Goal: Information Seeking & Learning: Find specific fact

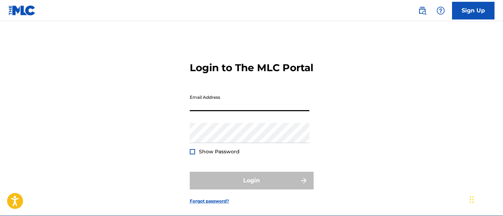
click at [226, 111] on input "Email Address" at bounding box center [250, 101] width 120 height 20
type input "d"
type input "[PERSON_NAME][EMAIL_ADDRESS][PERSON_NAME][DOMAIN_NAME]"
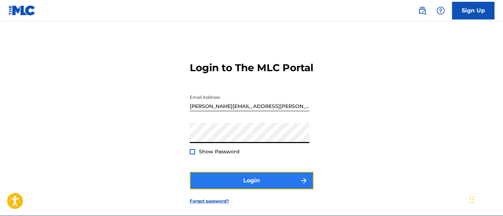
click at [219, 190] on button "Login" at bounding box center [252, 181] width 124 height 18
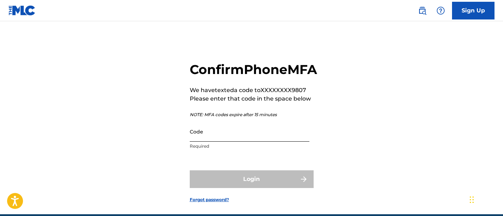
click at [249, 142] on input "Code" at bounding box center [250, 132] width 120 height 20
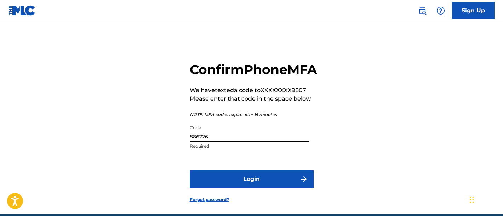
type input "886726"
click at [190, 170] on button "Login" at bounding box center [252, 179] width 124 height 18
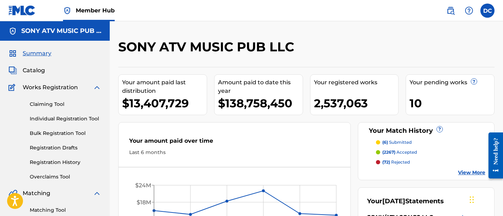
click at [36, 65] on div "Summary Catalog Works Registration Claiming Tool Individual Registration Tool B…" at bounding box center [55, 156] width 110 height 230
click at [38, 73] on span "Catalog" at bounding box center [34, 70] width 22 height 9
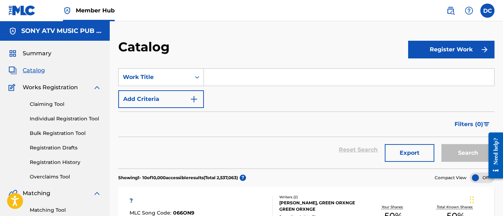
click at [227, 76] on input "Search Form" at bounding box center [349, 77] width 291 height 17
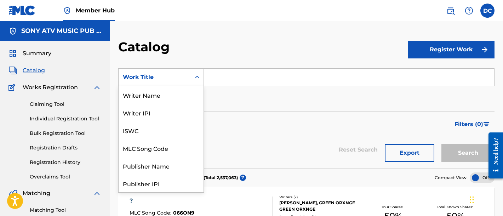
click at [195, 77] on icon "Search Form" at bounding box center [197, 77] width 7 height 7
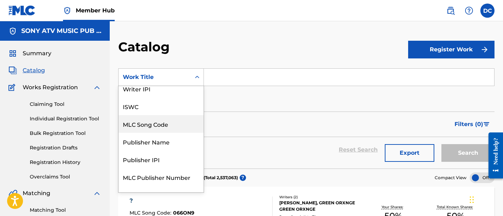
scroll to position [35, 0]
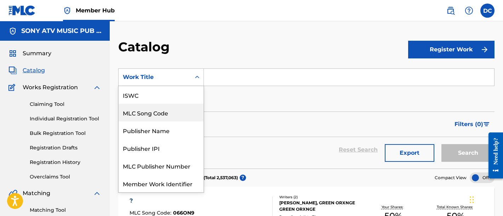
click at [162, 110] on div "MLC Song Code" at bounding box center [161, 113] width 85 height 18
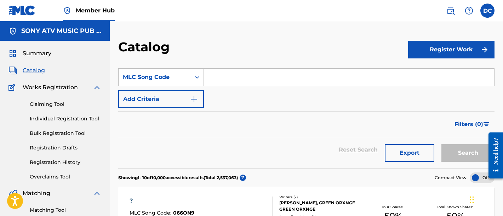
click at [245, 77] on input "Search Form" at bounding box center [349, 77] width 291 height 17
paste input "• IG8DI5"
drag, startPoint x: 223, startPoint y: 77, endPoint x: 198, endPoint y: 79, distance: 24.9
click at [198, 79] on div "SearchWithCriteria3b15507c-5f39-4c9a-bfd1-257005092dc7 MLC Song Code • IG8DI5" at bounding box center [306, 77] width 377 height 18
click at [257, 82] on input "IG8DI5" at bounding box center [349, 77] width 291 height 17
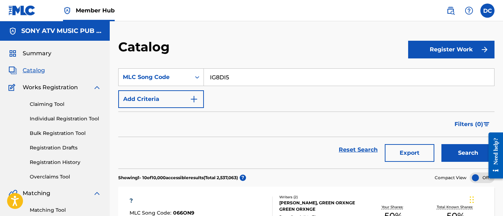
click at [442, 144] on button "Search" at bounding box center [468, 153] width 53 height 18
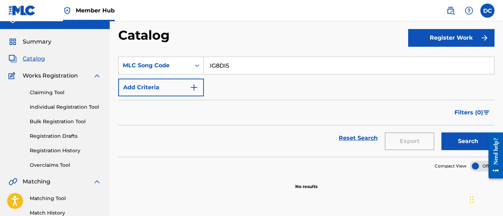
scroll to position [0, 0]
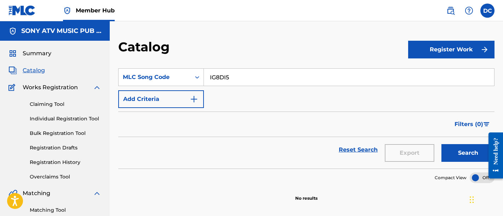
click at [226, 78] on input "IG8DI5" at bounding box center [349, 77] width 291 height 17
paste input "6H0A"
type input "IG6H0A"
click at [442, 144] on button "Search" at bounding box center [468, 153] width 53 height 18
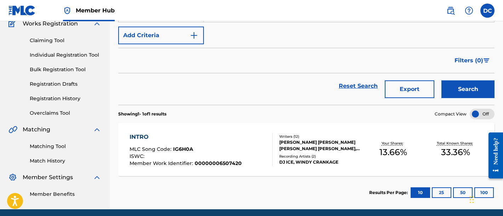
scroll to position [71, 0]
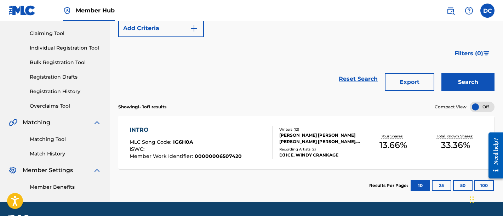
click at [243, 156] on div "INTRO MLC Song Code : IG6H0A ISWC : Member Work Identifier : 00000006507420" at bounding box center [201, 142] width 143 height 33
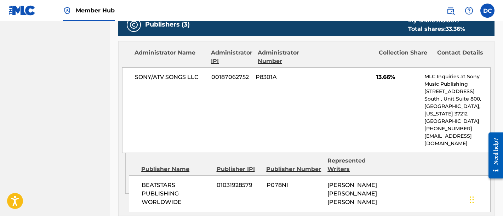
scroll to position [213, 0]
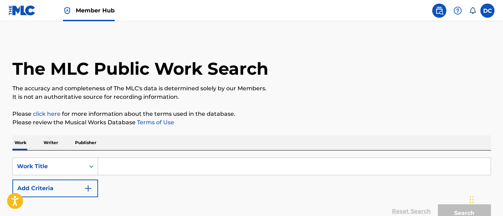
click at [128, 168] on input "Search Form" at bounding box center [294, 166] width 393 height 17
click at [79, 171] on div "Work Title" at bounding box center [49, 166] width 72 height 13
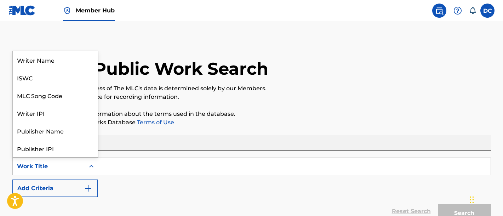
scroll to position [35, 0]
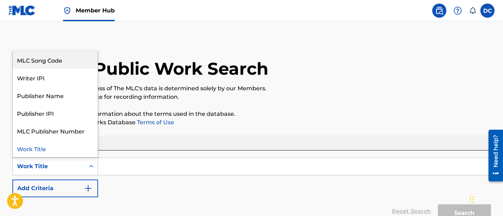
click at [67, 67] on div "MLC Song Code" at bounding box center [55, 60] width 85 height 18
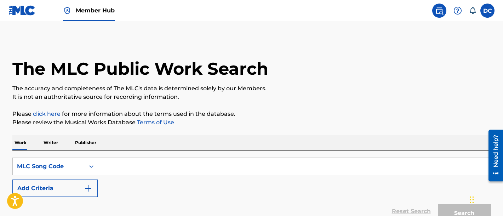
click at [161, 163] on input "Search Form" at bounding box center [294, 166] width 393 height 17
paste input "• IG8DI5"
drag, startPoint x: 115, startPoint y: 166, endPoint x: 69, endPoint y: 170, distance: 46.2
click at [69, 170] on div "SearchWithCriteriaa2f60b5c-6826-4133-b2b4-76bb214e7bf4 MLC Song Code • IG8DI5" at bounding box center [251, 167] width 479 height 18
type input "IG8DI5"
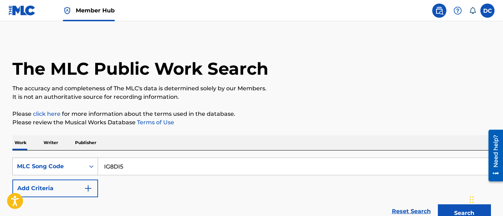
click at [438, 204] on button "Search" at bounding box center [464, 213] width 53 height 18
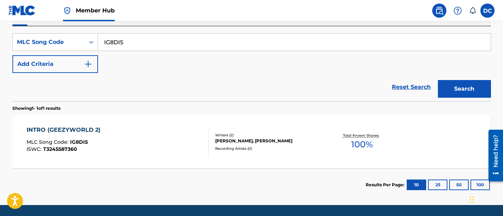
scroll to position [142, 0]
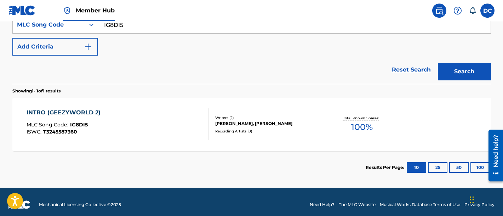
click at [111, 113] on div "INTRO (GEEZYWORLD 2) MLC Song Code : IG8DI5 ISWC : T3245587360" at bounding box center [118, 124] width 182 height 32
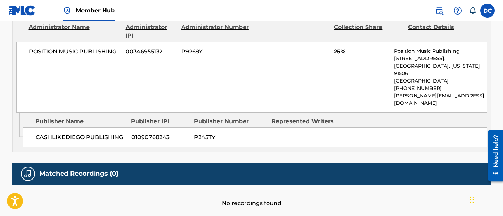
scroll to position [615, 0]
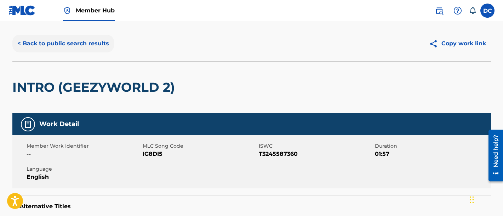
click at [74, 50] on button "< Back to public search results" at bounding box center [63, 44] width 102 height 18
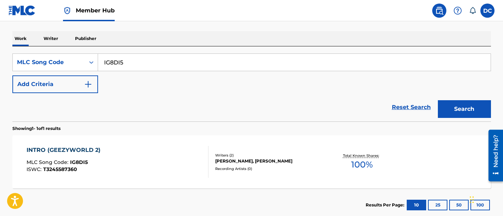
scroll to position [94, 0]
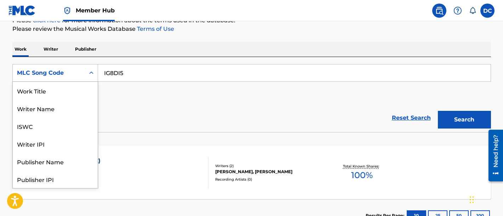
click at [92, 70] on icon "Search Form" at bounding box center [91, 72] width 7 height 7
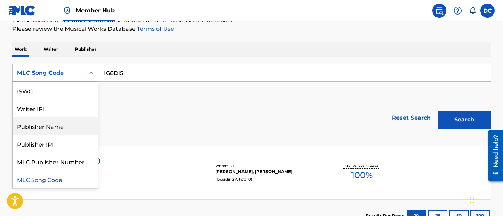
scroll to position [0, 0]
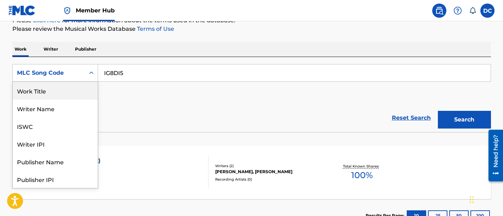
click at [67, 96] on div "Work Title" at bounding box center [55, 91] width 85 height 18
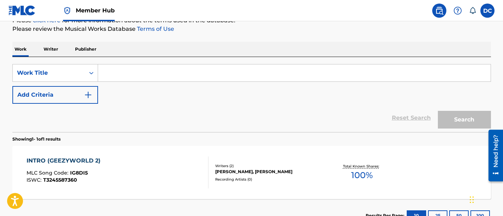
click at [138, 68] on input "Search Form" at bounding box center [294, 72] width 393 height 17
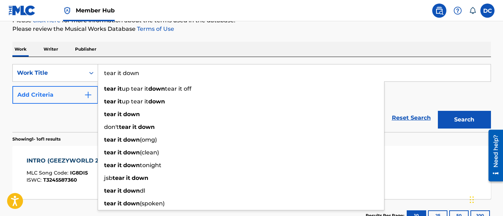
type input "tear it down"
click at [57, 96] on button "Add Criteria" at bounding box center [55, 95] width 86 height 18
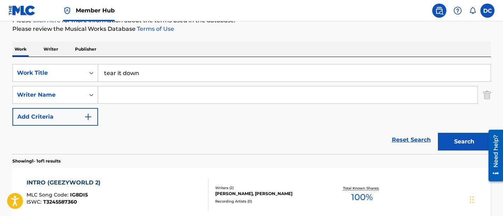
click at [117, 95] on input "Search Form" at bounding box center [288, 94] width 380 height 17
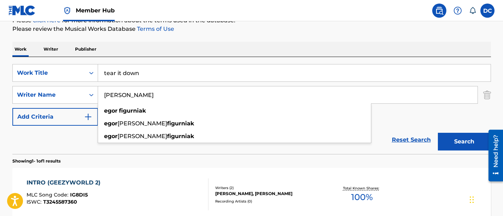
type input "[PERSON_NAME]"
click at [438, 133] on button "Search" at bounding box center [464, 142] width 53 height 18
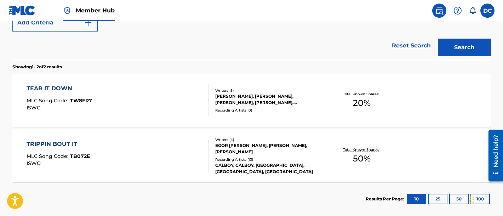
scroll to position [200, 0]
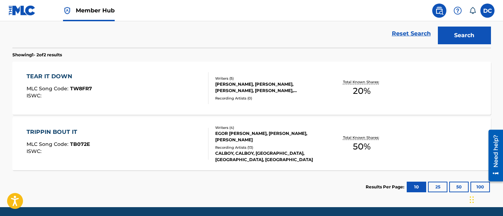
click at [145, 92] on div "TEAR IT DOWN MLC Song Code : TW8FR7 ISWC :" at bounding box center [118, 88] width 182 height 32
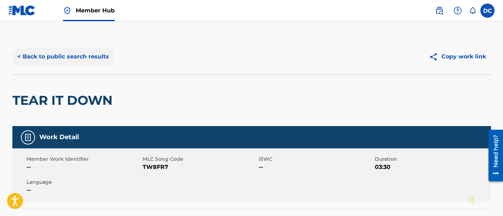
click at [107, 60] on button "< Back to public search results" at bounding box center [63, 57] width 102 height 18
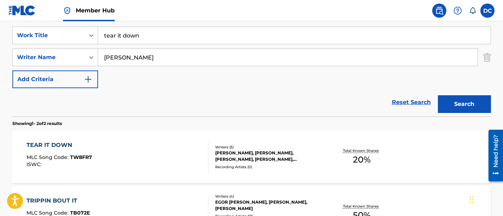
scroll to position [119, 0]
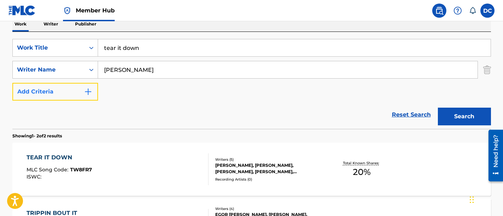
click at [86, 88] on button "Add Criteria" at bounding box center [55, 92] width 86 height 18
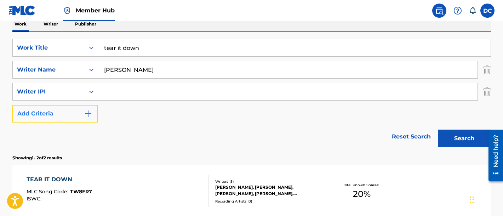
click at [87, 109] on button "Add Criteria" at bounding box center [55, 114] width 86 height 18
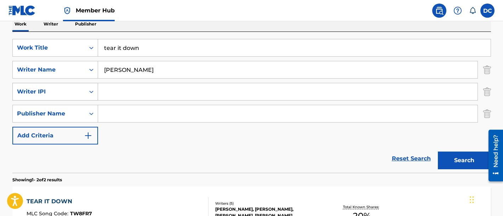
click at [89, 91] on icon "Search Form" at bounding box center [91, 91] width 7 height 7
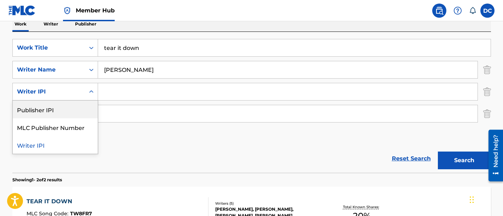
click at [149, 83] on input "Search Form" at bounding box center [288, 91] width 380 height 17
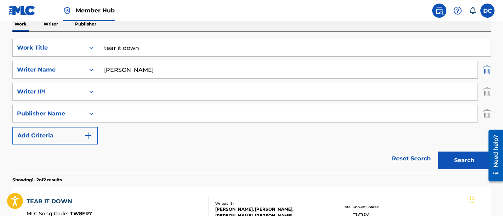
click at [487, 69] on img "Search Form" at bounding box center [488, 70] width 8 height 18
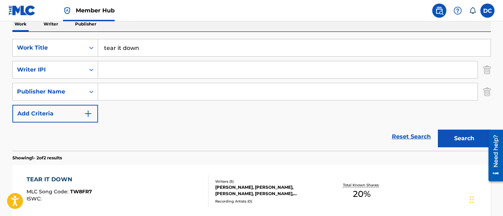
click at [487, 69] on img "Search Form" at bounding box center [488, 70] width 8 height 18
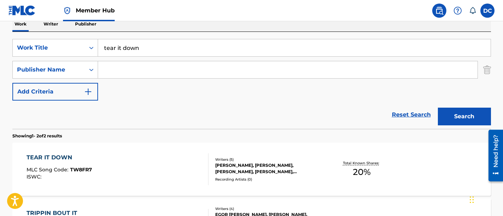
click at [487, 69] on img "Search Form" at bounding box center [488, 70] width 8 height 18
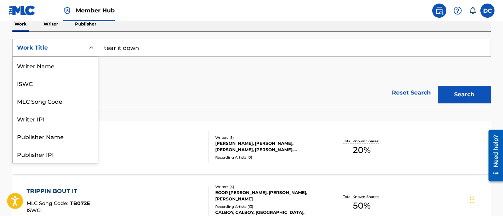
click at [84, 48] on div "Work Title" at bounding box center [49, 47] width 72 height 13
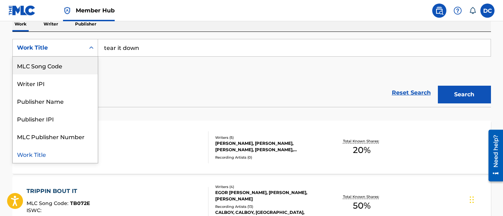
click at [84, 63] on div "MLC Song Code" at bounding box center [55, 66] width 85 height 18
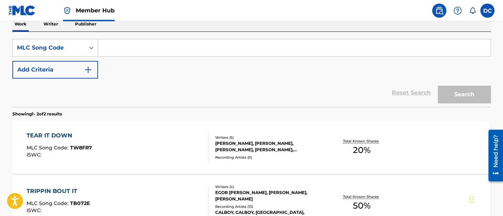
click at [137, 52] on input "Search Form" at bounding box center [294, 47] width 393 height 17
paste input "TA28TY"
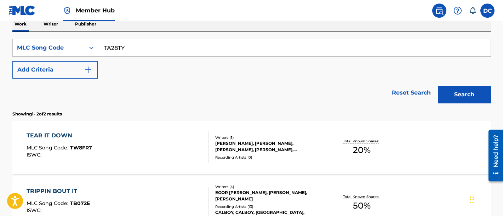
type input "TA28TY"
click at [438, 86] on button "Search" at bounding box center [464, 95] width 53 height 18
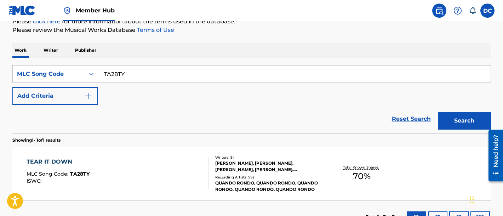
scroll to position [119, 0]
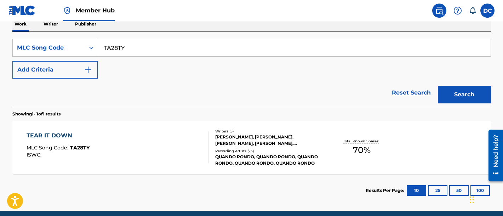
click at [160, 141] on div "TEAR IT DOWN MLC Song Code : TA28TY ISWC :" at bounding box center [118, 147] width 182 height 32
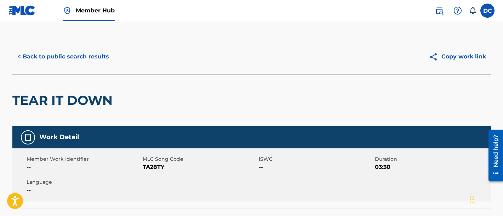
click at [154, 167] on span "TA28TY" at bounding box center [200, 167] width 114 height 9
copy span "TA28TY"
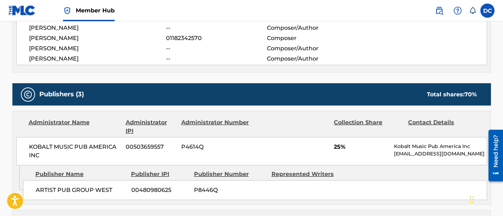
scroll to position [213, 0]
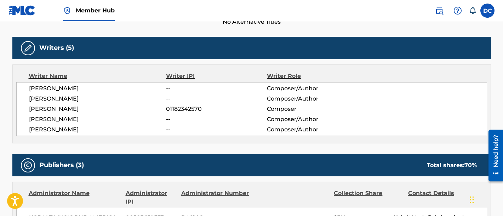
click at [175, 107] on span "01182342570" at bounding box center [216, 109] width 101 height 9
copy span "01182342570"
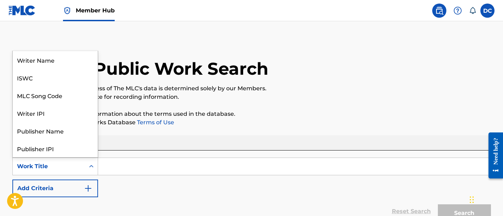
click at [80, 170] on div "Work Title" at bounding box center [49, 166] width 64 height 9
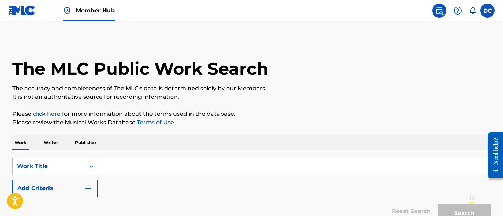
click at [122, 165] on input "Search Form" at bounding box center [294, 166] width 393 height 17
click at [66, 184] on button "Add Criteria" at bounding box center [55, 189] width 86 height 18
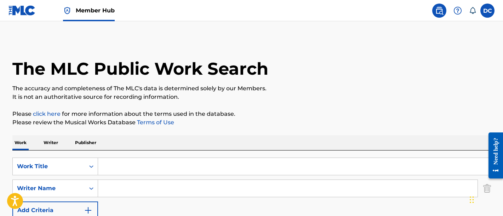
click at [111, 167] on input "Search Form" at bounding box center [294, 166] width 393 height 17
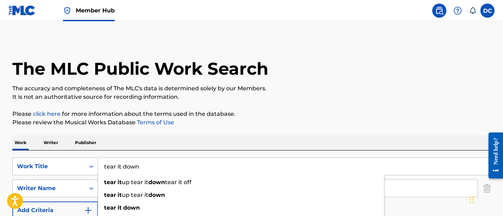
type input "tear it down"
click at [66, 185] on div "Writer Name" at bounding box center [49, 188] width 64 height 9
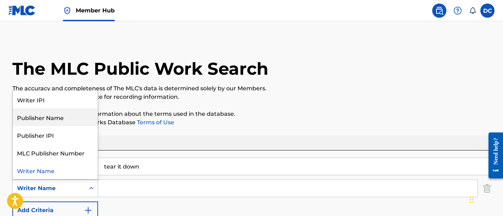
click at [195, 120] on p "Please review the Musical Works Database Terms of Use" at bounding box center [251, 122] width 479 height 9
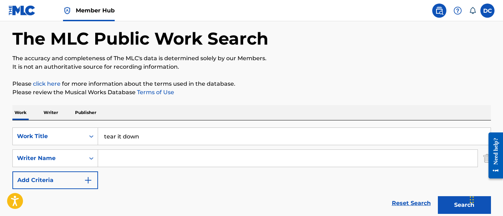
scroll to position [91, 0]
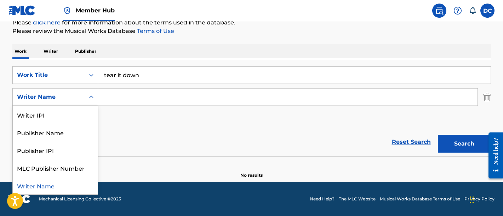
click at [68, 95] on div "Writer Name" at bounding box center [49, 97] width 64 height 9
click at [62, 125] on div "Publisher Name" at bounding box center [55, 133] width 85 height 18
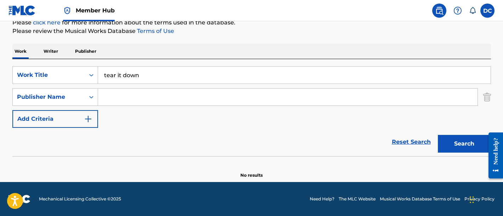
click at [105, 97] on input "Search Form" at bounding box center [288, 97] width 380 height 17
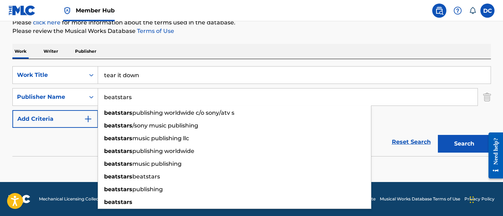
type input "beatstars"
click at [438, 135] on button "Search" at bounding box center [464, 144] width 53 height 18
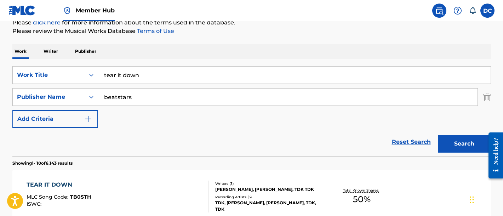
click at [99, 95] on input "beatstars" at bounding box center [288, 97] width 380 height 17
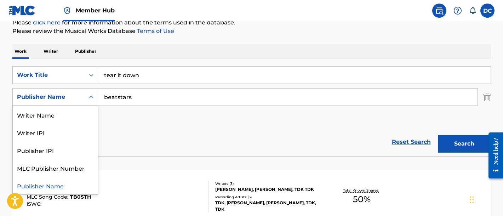
click at [77, 101] on div "Publisher Name" at bounding box center [49, 96] width 72 height 13
click at [72, 113] on div "Writer Name" at bounding box center [55, 115] width 85 height 18
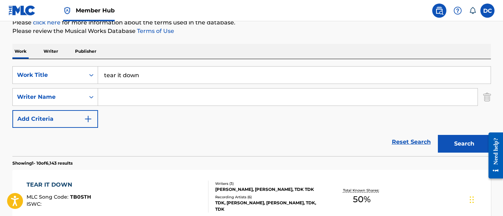
click at [127, 102] on input "Search Form" at bounding box center [288, 97] width 380 height 17
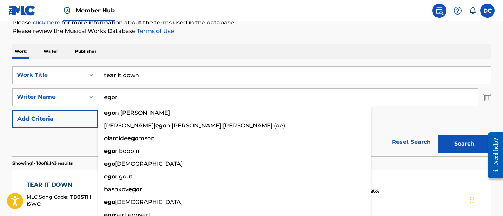
click at [438, 135] on button "Search" at bounding box center [464, 144] width 53 height 18
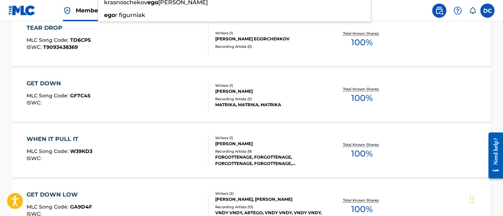
scroll to position [185, 0]
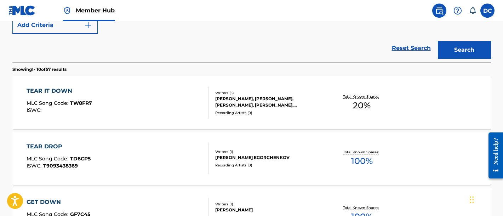
type input "e"
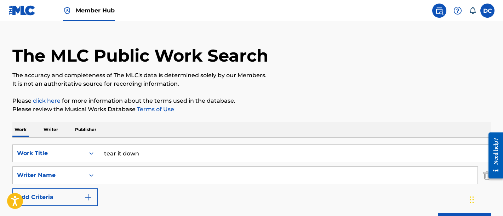
scroll to position [0, 0]
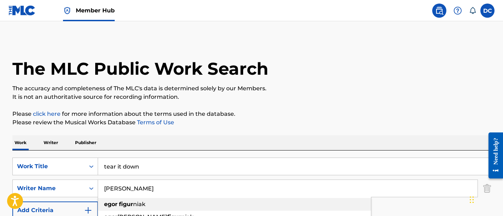
click at [133, 204] on strong "figur" at bounding box center [126, 204] width 14 height 7
type input "[PERSON_NAME]"
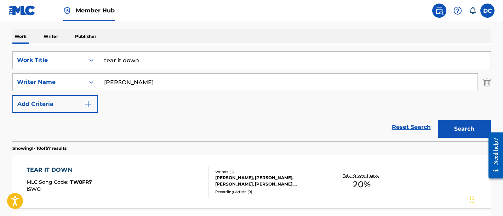
click at [438, 120] on button "Search" at bounding box center [464, 129] width 53 height 18
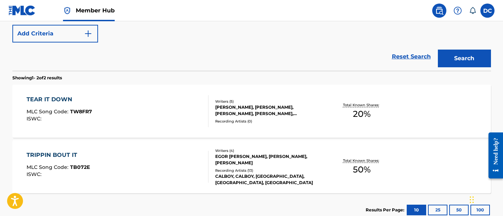
scroll to position [177, 0]
click at [107, 102] on div "TEAR IT DOWN MLC Song Code : TW8FR7 ISWC :" at bounding box center [118, 111] width 182 height 32
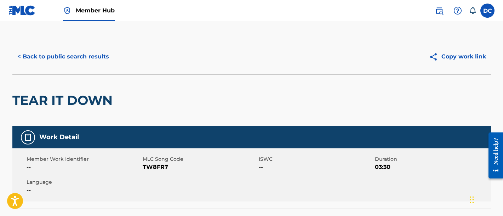
click at [157, 169] on span "TW8FR7" at bounding box center [200, 167] width 114 height 9
copy span "TW8FR7"
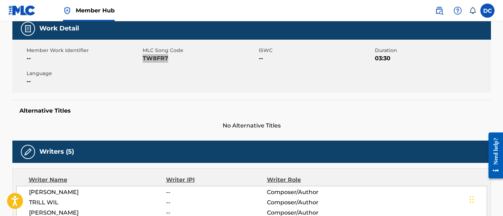
scroll to position [195, 0]
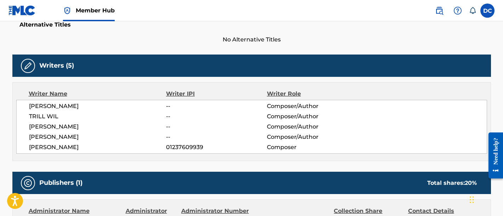
click at [184, 148] on span "01237609939" at bounding box center [216, 147] width 101 height 9
copy span "01237609939"
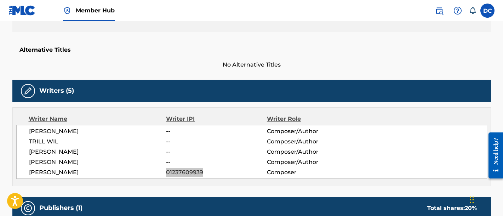
scroll to position [177, 0]
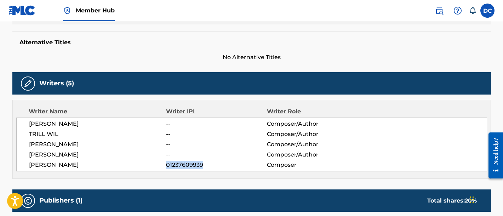
click at [173, 168] on span "01237609939" at bounding box center [216, 165] width 101 height 9
click at [174, 168] on span "01237609939" at bounding box center [216, 165] width 101 height 9
